Goal: Information Seeking & Learning: Learn about a topic

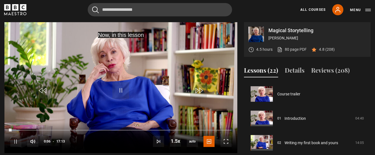
scroll to position [171, 0]
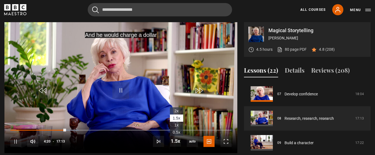
click at [178, 111] on span "2x" at bounding box center [176, 111] width 4 height 4
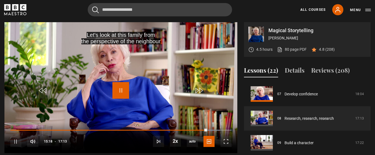
click at [122, 92] on span "Video Player" at bounding box center [121, 90] width 17 height 17
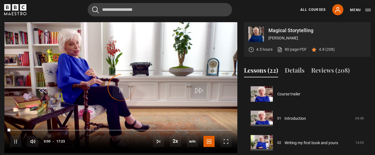
scroll to position [196, 0]
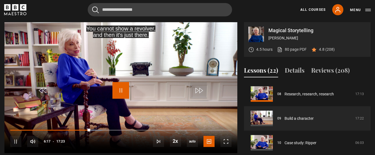
click at [114, 91] on span "Video Player" at bounding box center [121, 90] width 17 height 17
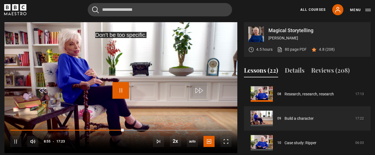
click at [119, 88] on span "Video Player" at bounding box center [121, 90] width 17 height 17
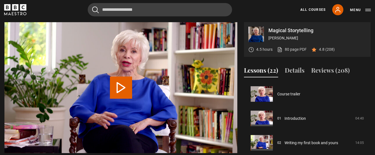
scroll to position [220, 0]
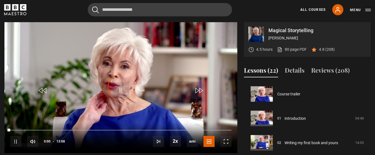
scroll to position [244, 0]
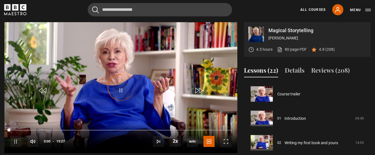
scroll to position [269, 0]
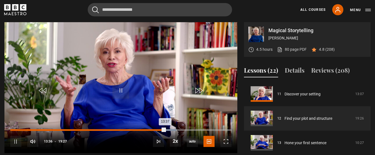
click at [140, 130] on div "11:23" at bounding box center [140, 130] width 1 height 2
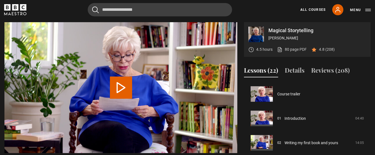
scroll to position [293, 0]
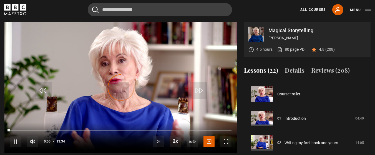
scroll to position [318, 0]
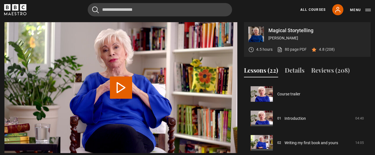
scroll to position [342, 0]
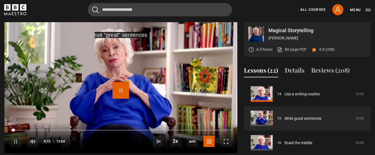
click at [124, 91] on span "Video Player" at bounding box center [121, 90] width 17 height 17
